Goal: Transaction & Acquisition: Purchase product/service

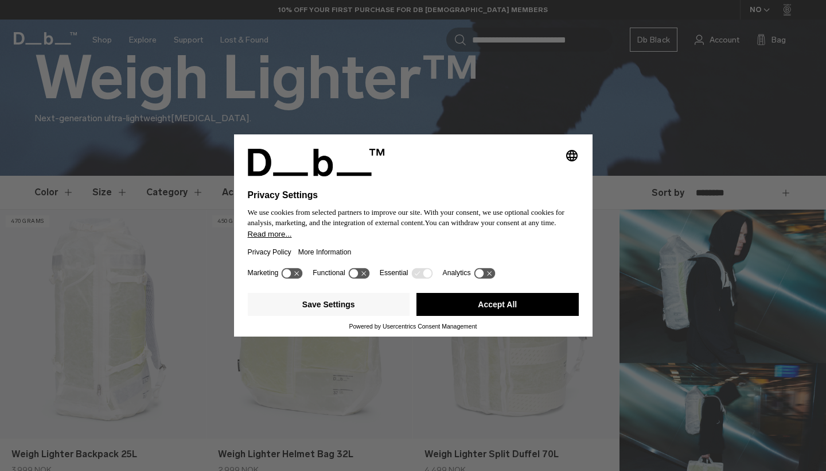
click at [535, 316] on button "Accept All" at bounding box center [498, 304] width 162 height 23
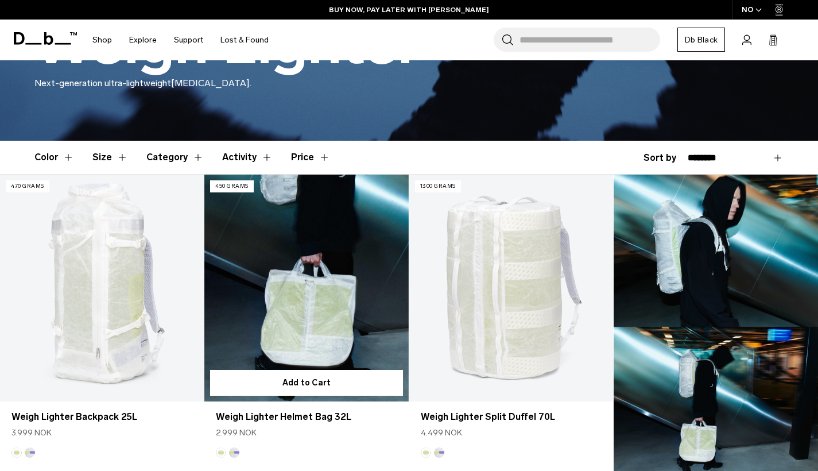
scroll to position [240, 0]
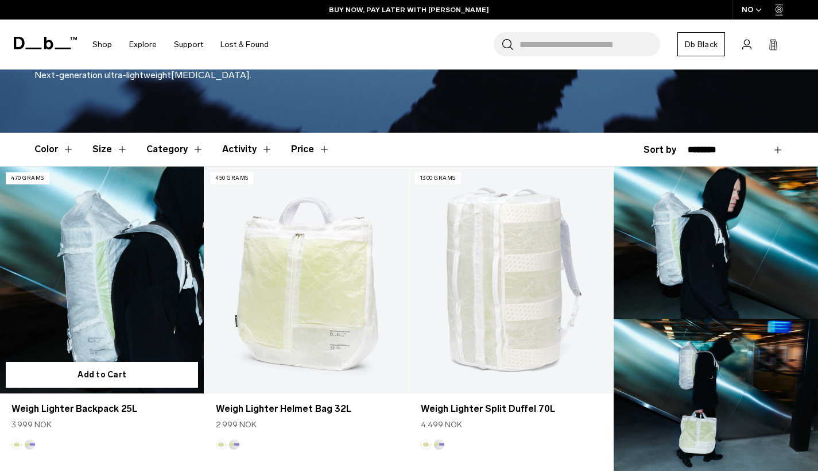
click at [133, 268] on link "Weigh Lighter Backpack 25L" at bounding box center [102, 279] width 204 height 227
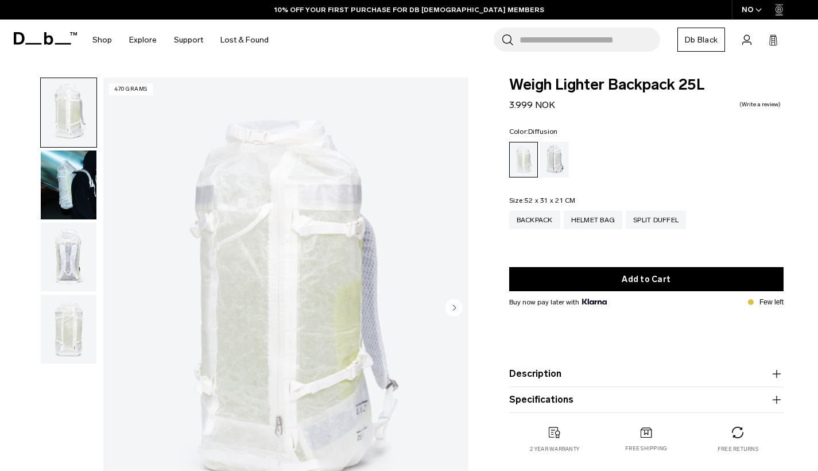
click at [73, 254] on img "button" at bounding box center [69, 257] width 56 height 69
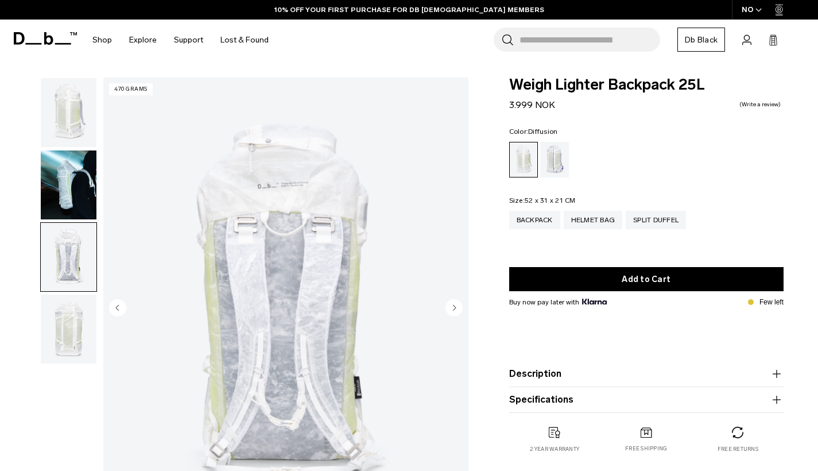
click at [74, 316] on img "button" at bounding box center [69, 328] width 56 height 69
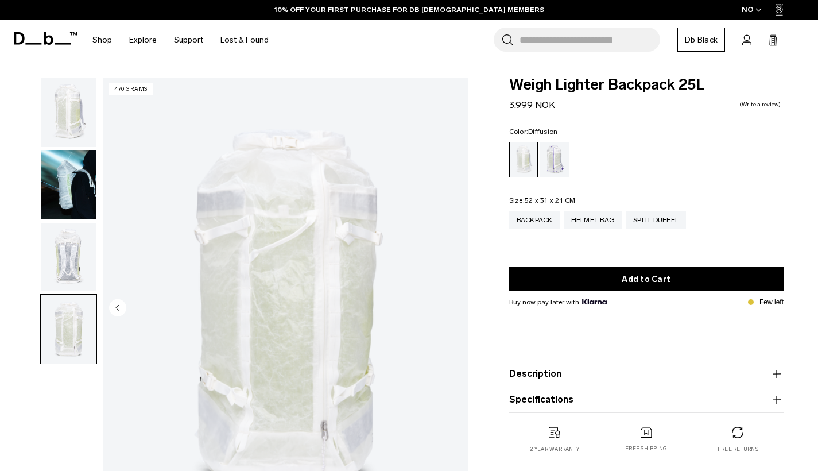
click at [84, 106] on img "button" at bounding box center [69, 112] width 56 height 69
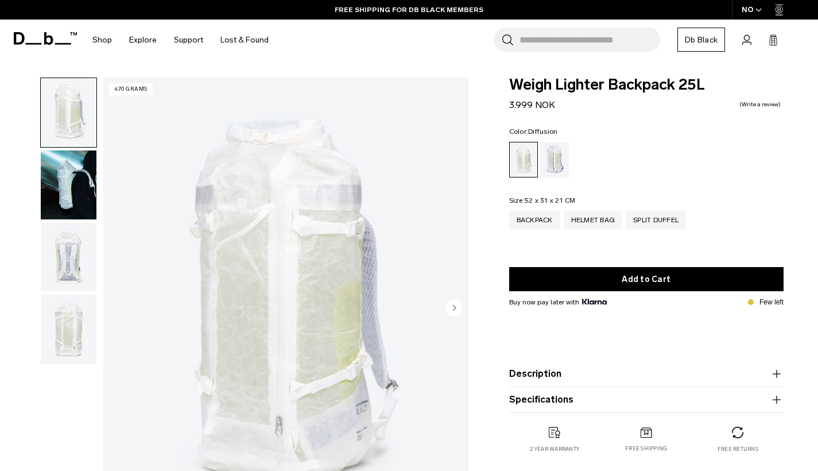
click at [57, 259] on img "button" at bounding box center [69, 257] width 56 height 69
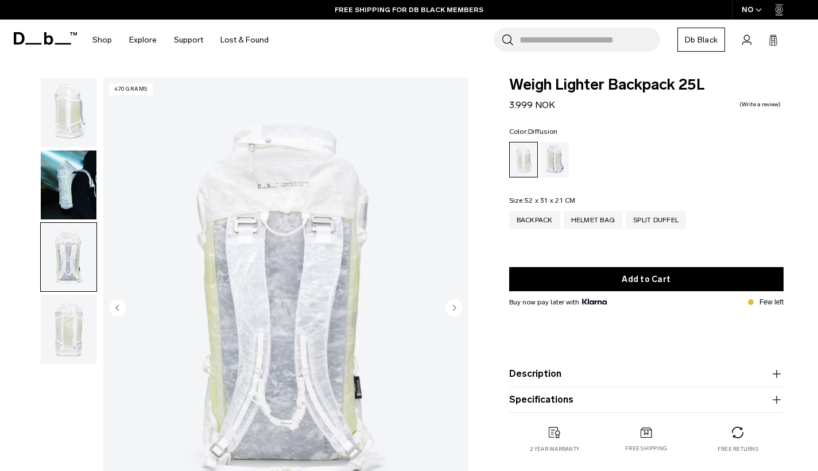
click at [65, 317] on img "button" at bounding box center [69, 328] width 56 height 69
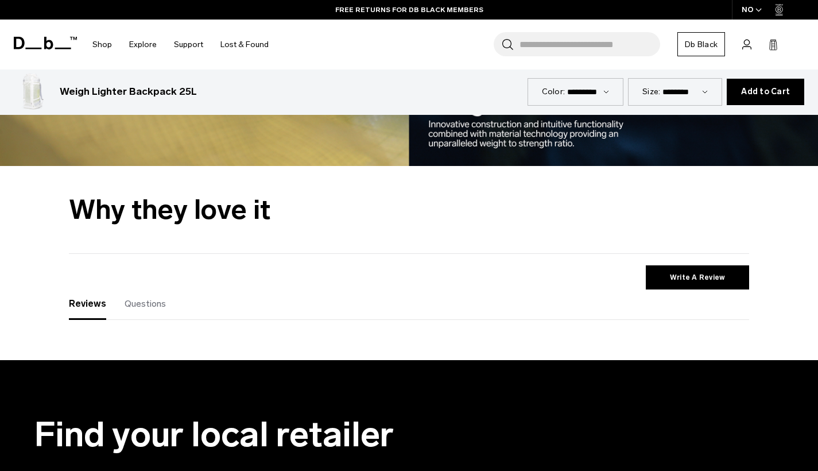
scroll to position [2176, 0]
